Goal: Information Seeking & Learning: Find specific page/section

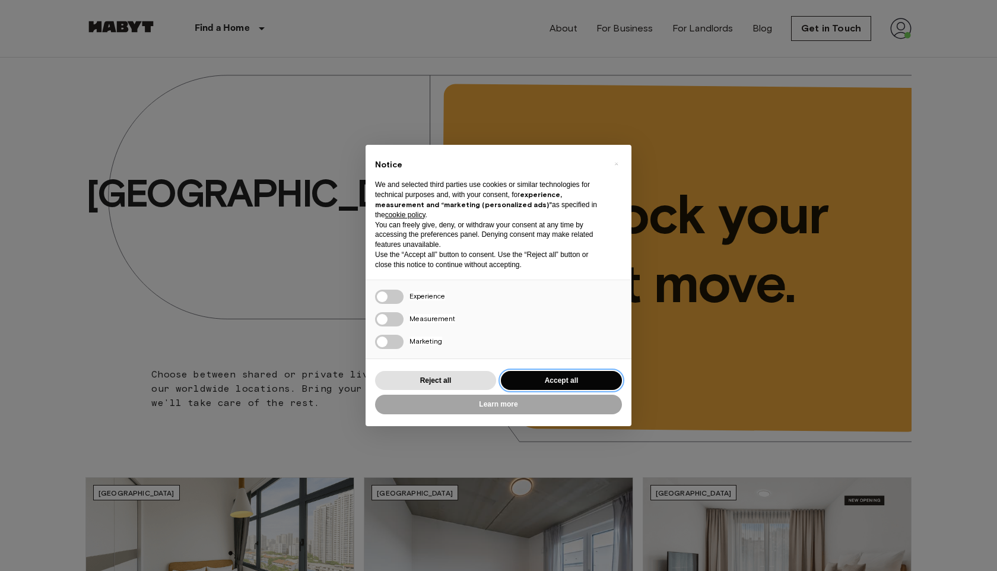
click at [510, 382] on button "Accept all" at bounding box center [561, 381] width 121 height 20
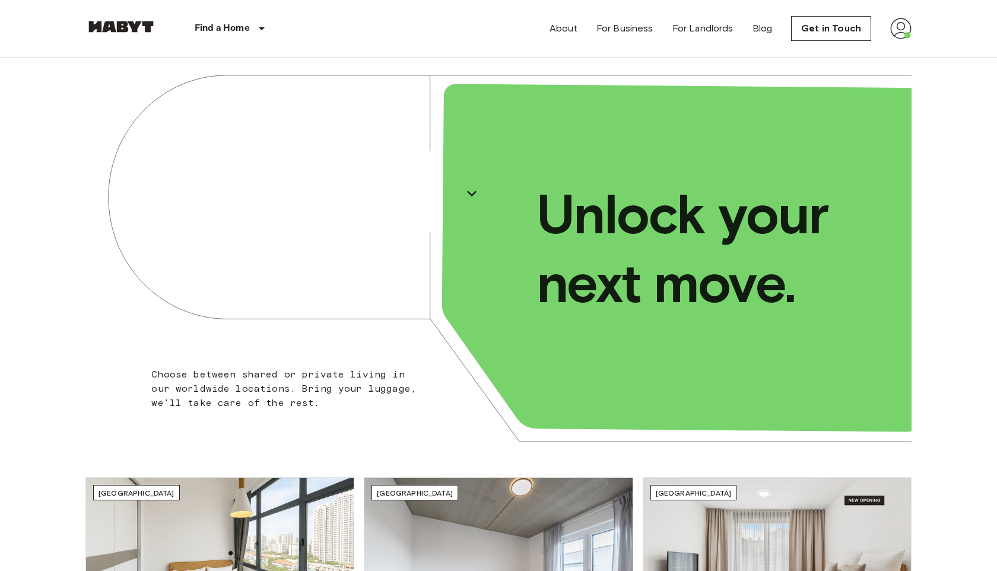
click at [510, 34] on img at bounding box center [900, 28] width 21 height 21
click at [510, 50] on li "Profile" at bounding box center [928, 49] width 119 height 21
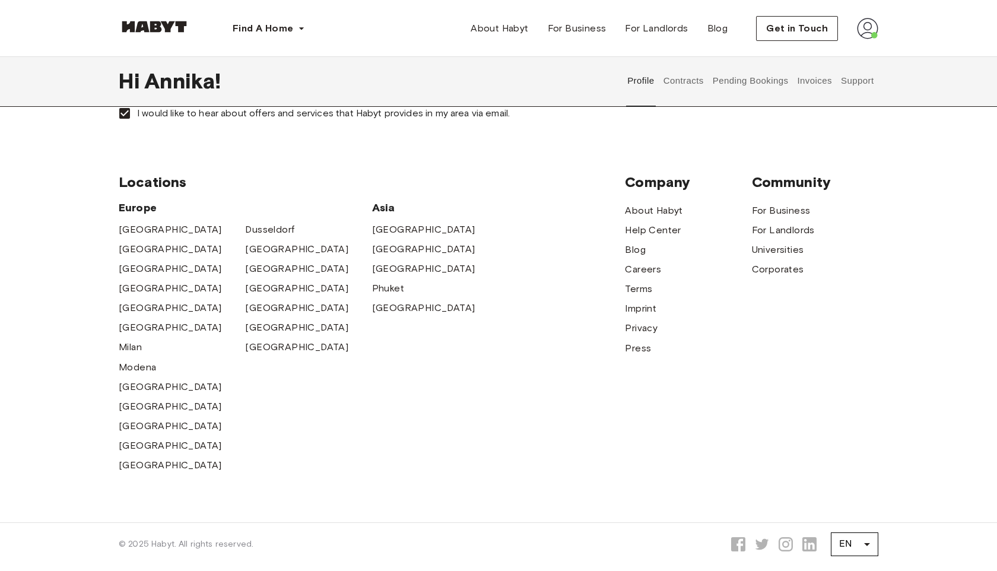
scroll to position [493, 0]
click at [777, 84] on button "Pending Bookings" at bounding box center [750, 80] width 79 height 52
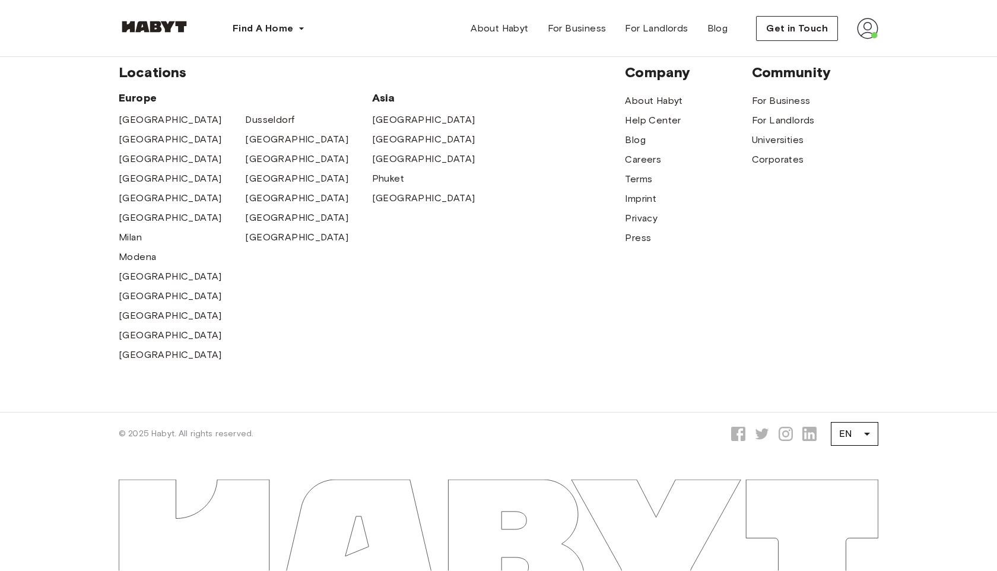
click at [863, 29] on img at bounding box center [867, 28] width 21 height 21
click at [772, 123] on span "For Landlords" at bounding box center [783, 120] width 63 height 14
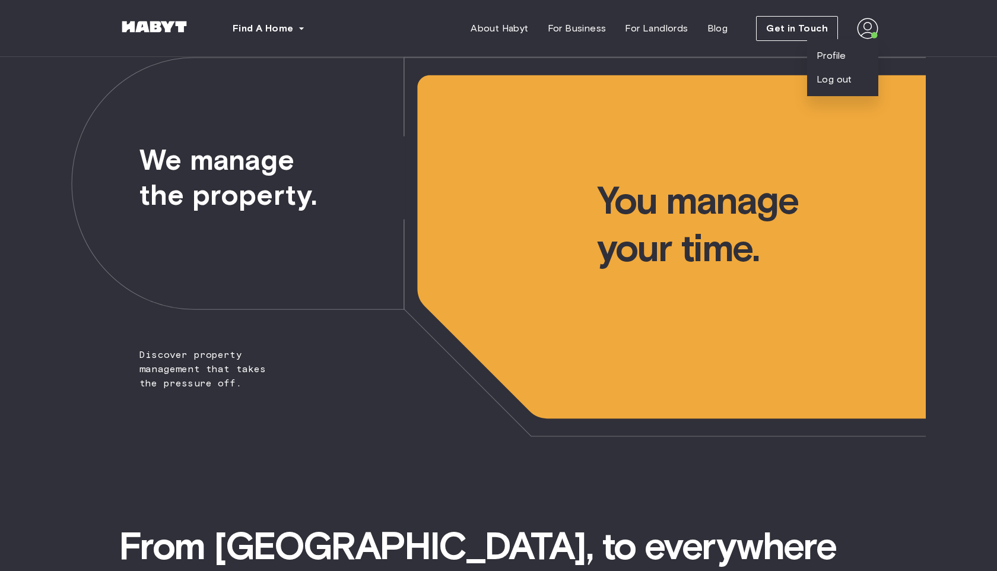
click at [868, 127] on span "You manage your time." at bounding box center [761, 164] width 329 height 215
click at [868, 33] on img at bounding box center [867, 28] width 21 height 21
click at [874, 23] on img at bounding box center [867, 28] width 21 height 21
click at [862, 46] on div "Profile Log out" at bounding box center [842, 67] width 71 height 57
click at [875, 32] on img at bounding box center [867, 28] width 21 height 21
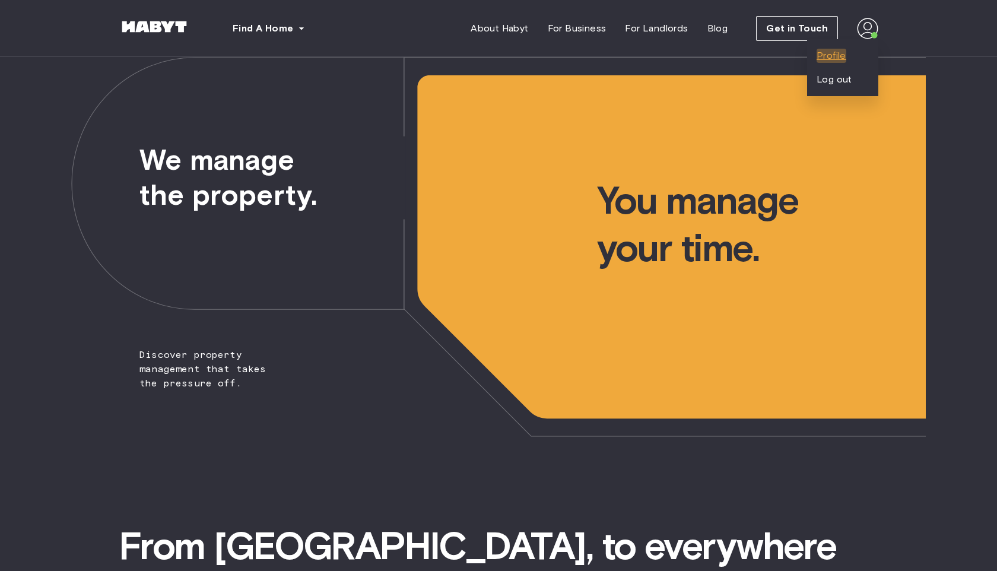
click at [844, 52] on span "Profile" at bounding box center [832, 56] width 30 height 14
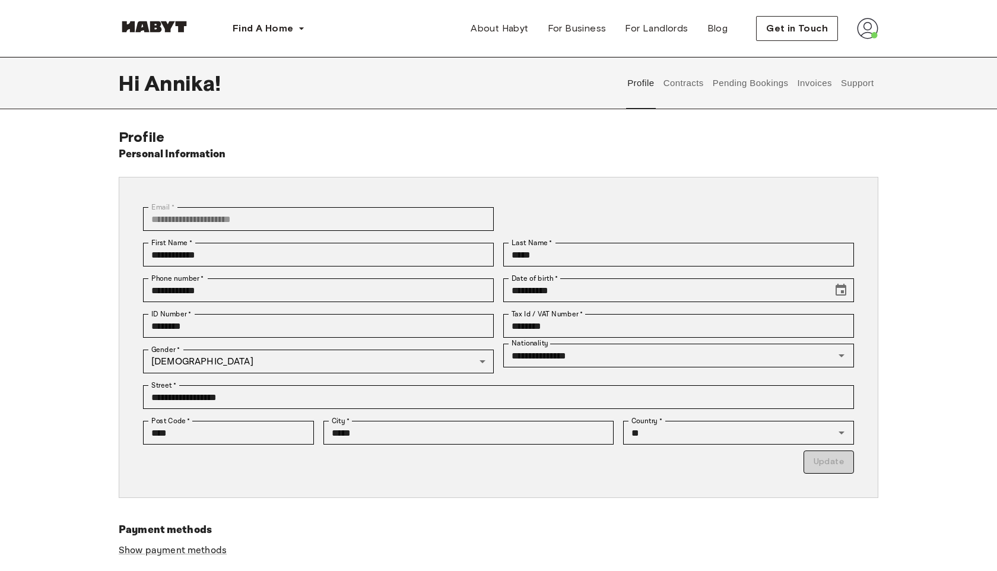
click at [849, 82] on button "Support" at bounding box center [857, 83] width 36 height 52
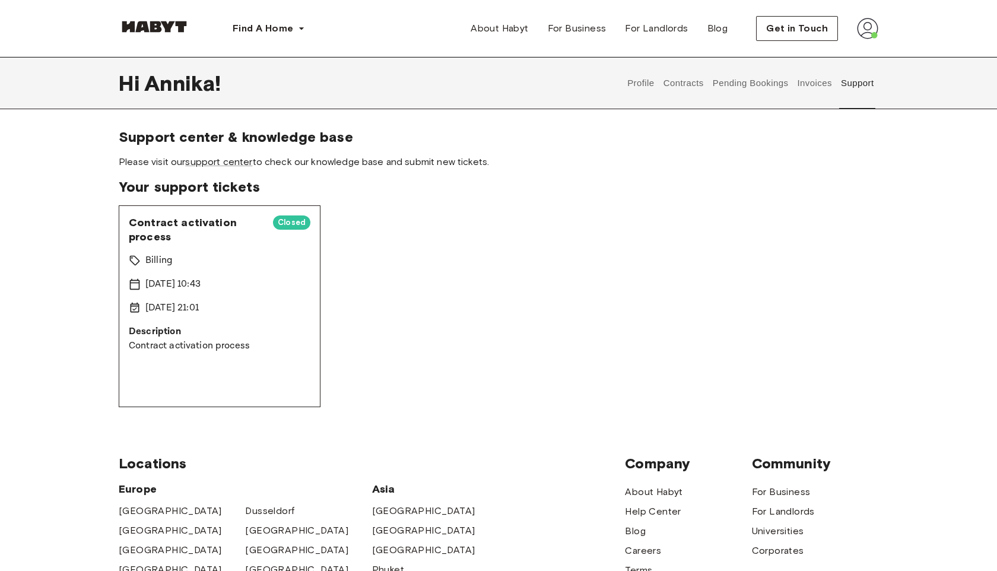
click at [232, 337] on p "Description" at bounding box center [220, 332] width 182 height 14
click at [219, 216] on span "Contract activation process" at bounding box center [196, 229] width 135 height 28
click at [231, 159] on link "support center" at bounding box center [218, 161] width 67 height 11
